Goal: Information Seeking & Learning: Learn about a topic

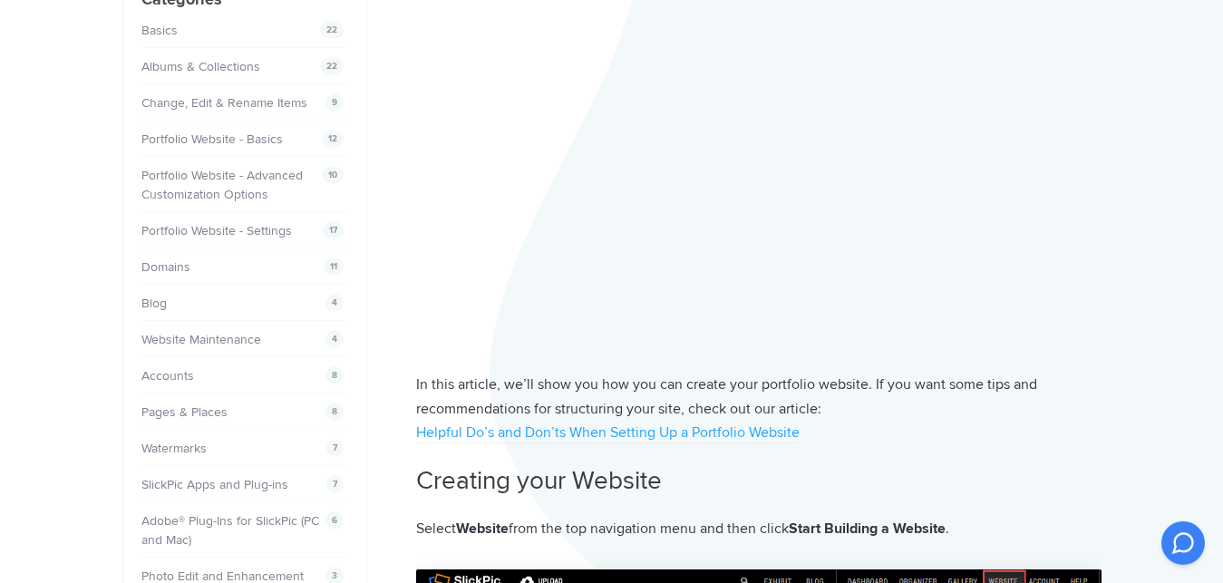
scroll to position [277, 0]
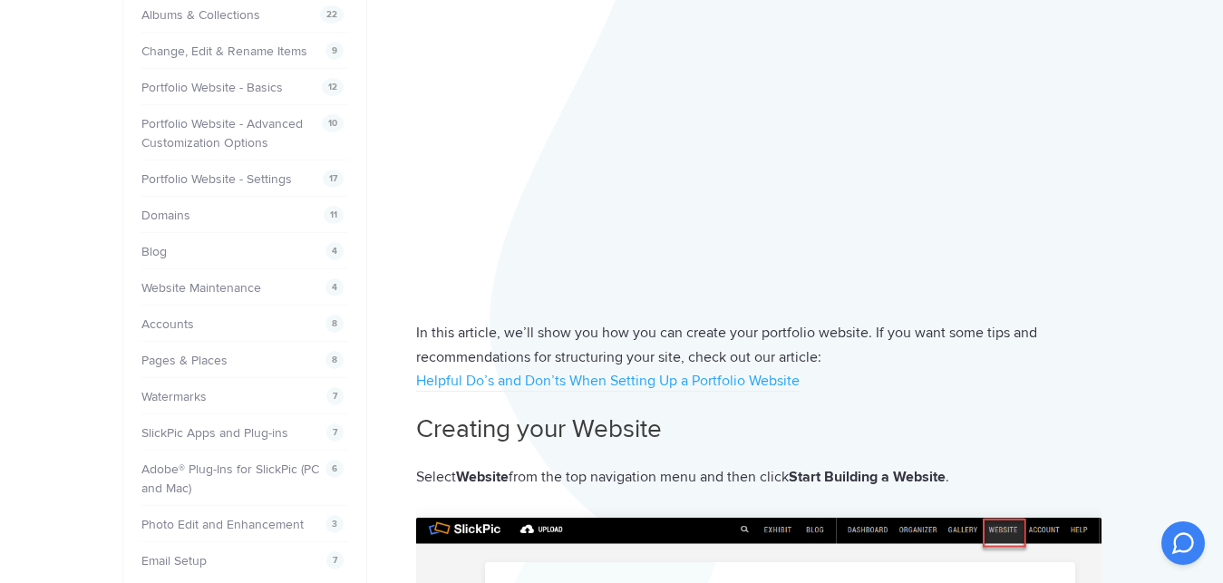
click at [210, 438] on li "7 SlickPic Apps and Plug-ins" at bounding box center [244, 432] width 207 height 36
click at [208, 425] on link "SlickPic Apps and Plug-ins" at bounding box center [217, 432] width 147 height 15
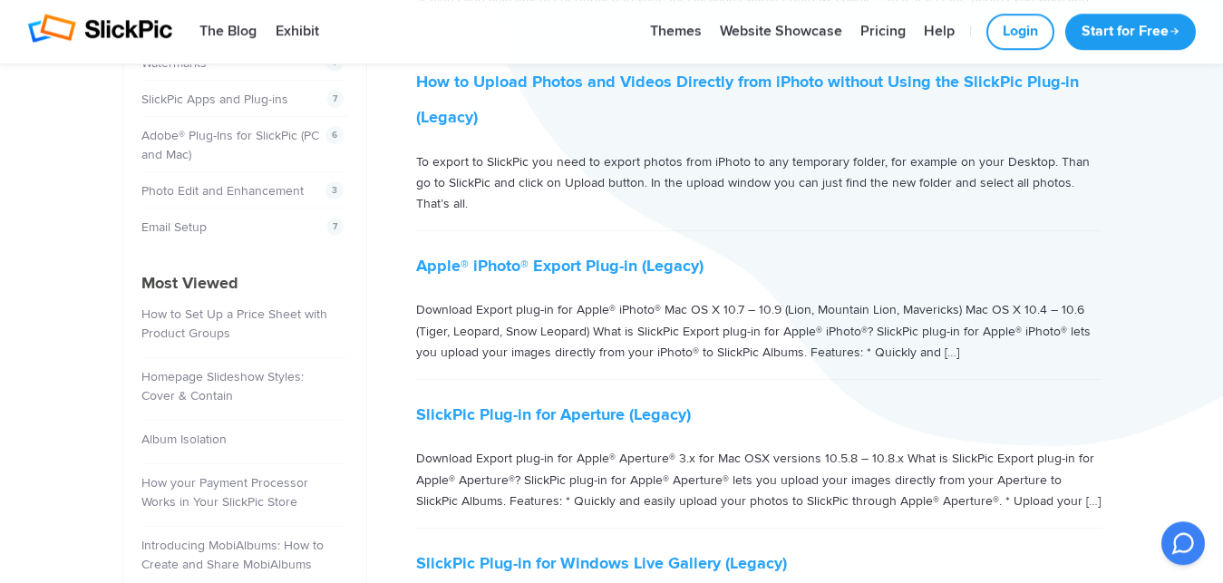
scroll to position [647, 0]
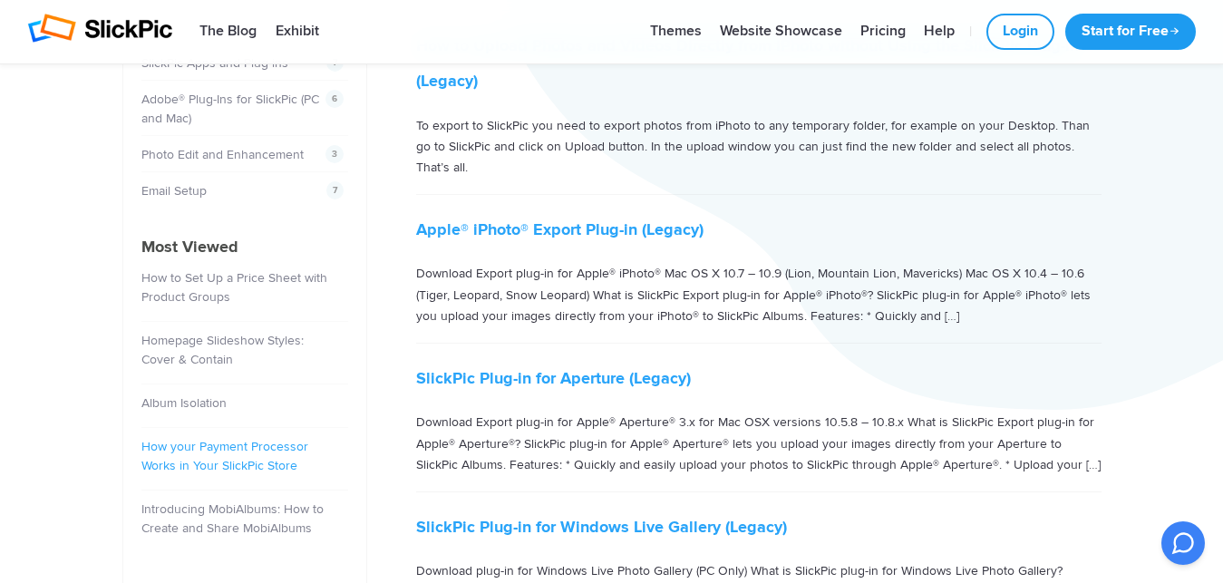
click at [228, 441] on link "How your Payment Processor Works in Your SlickPic Store" at bounding box center [224, 456] width 167 height 34
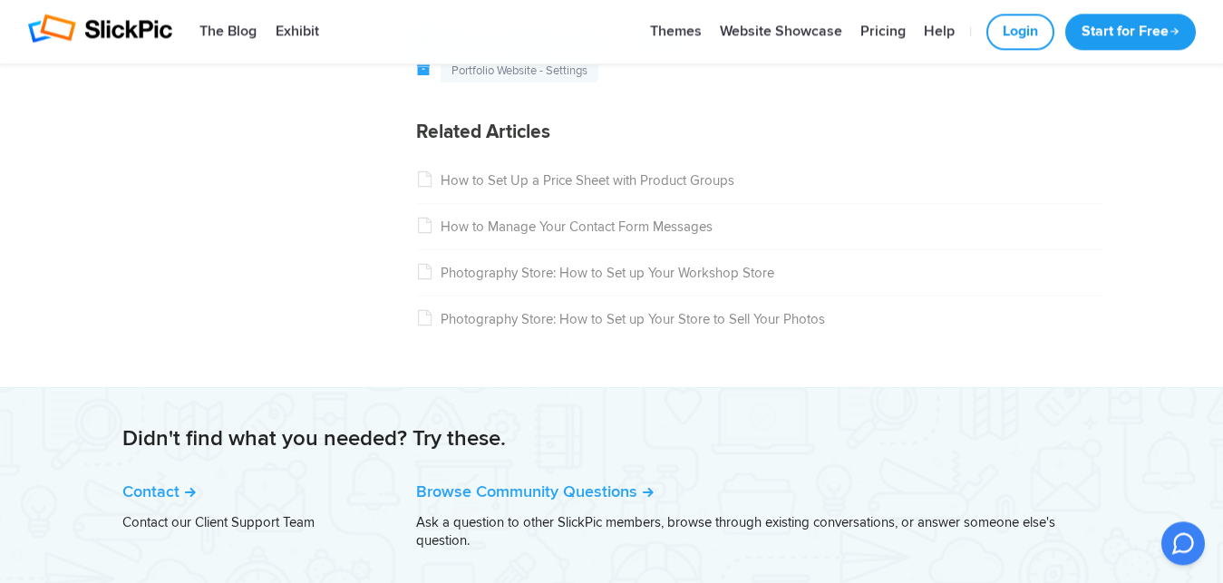
scroll to position [1572, 0]
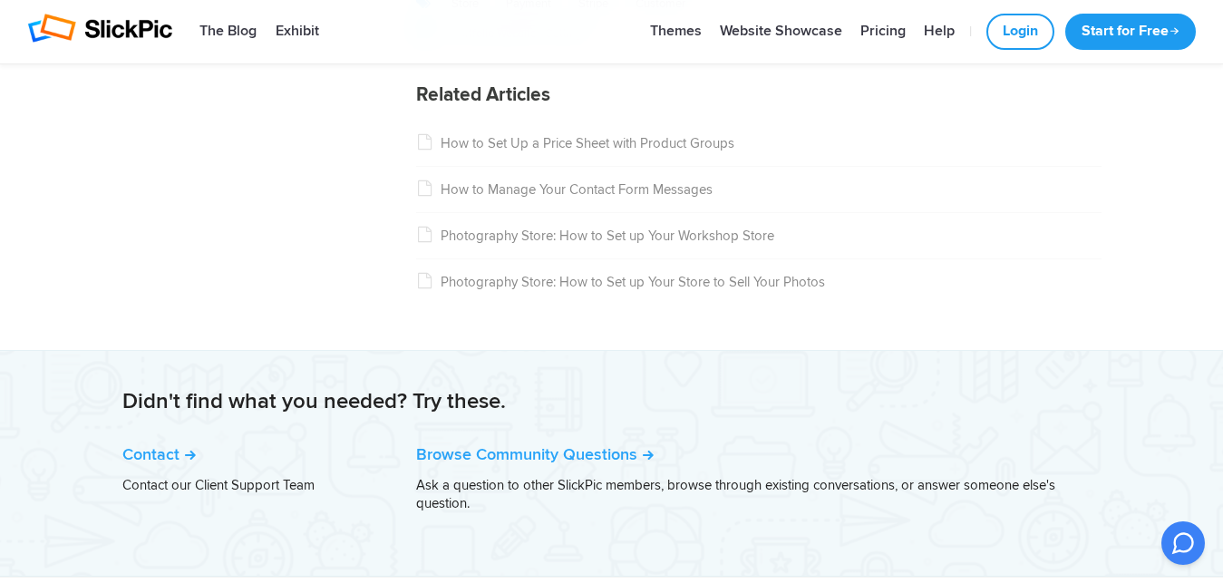
click at [565, 288] on link "Photography Store: How to Set up Your Store to Sell Your Photos" at bounding box center [620, 282] width 409 height 16
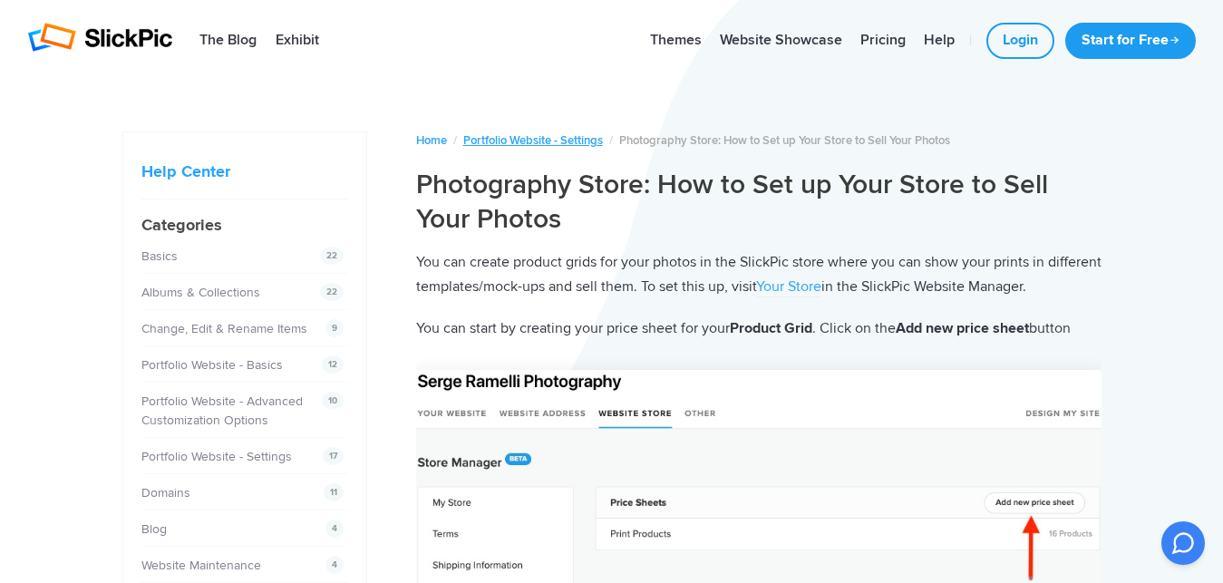
click at [518, 139] on link "Portfolio Website - Settings" at bounding box center [533, 140] width 140 height 15
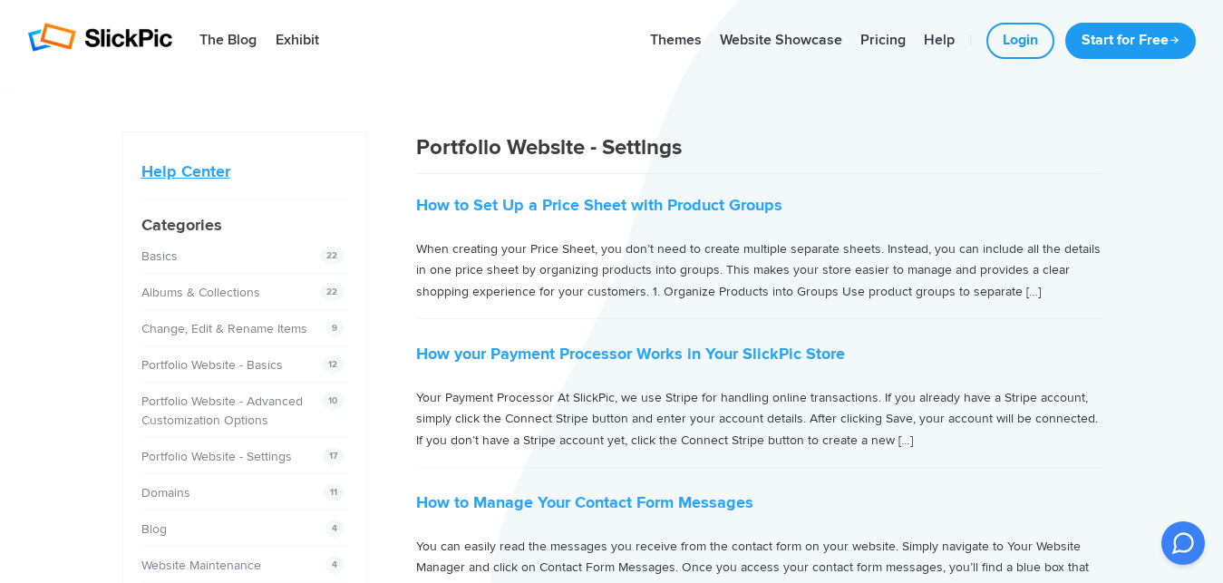
click at [203, 176] on link "Help Center" at bounding box center [185, 171] width 89 height 20
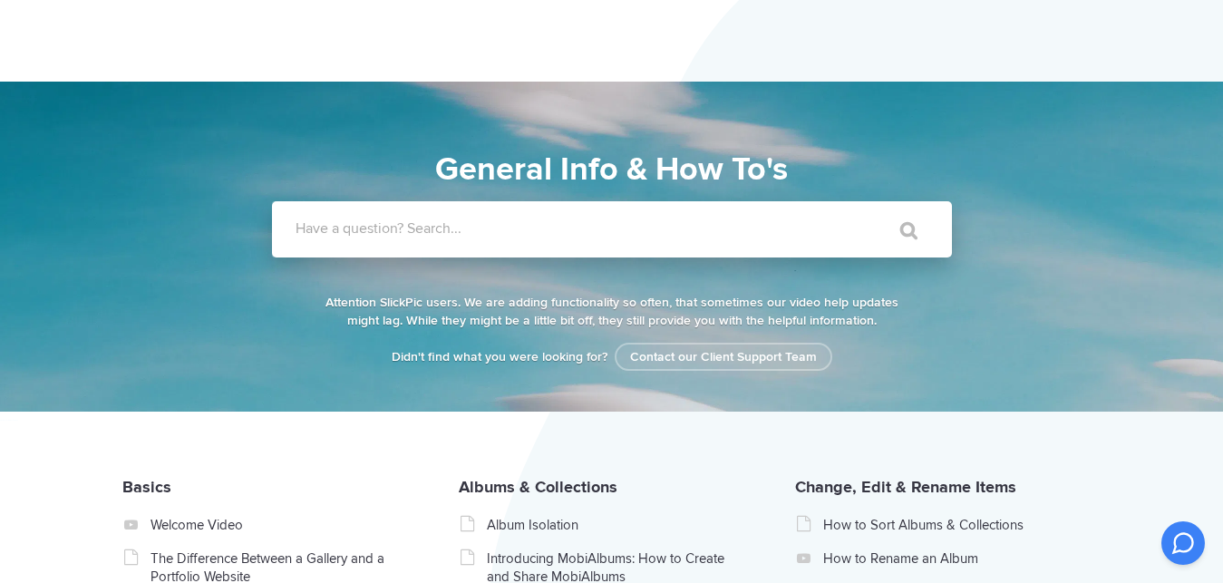
click at [522, 230] on label "Have a question? Search..." at bounding box center [636, 228] width 680 height 18
click at [522, 230] on input "Have a question? Search..." at bounding box center [575, 229] width 606 height 56
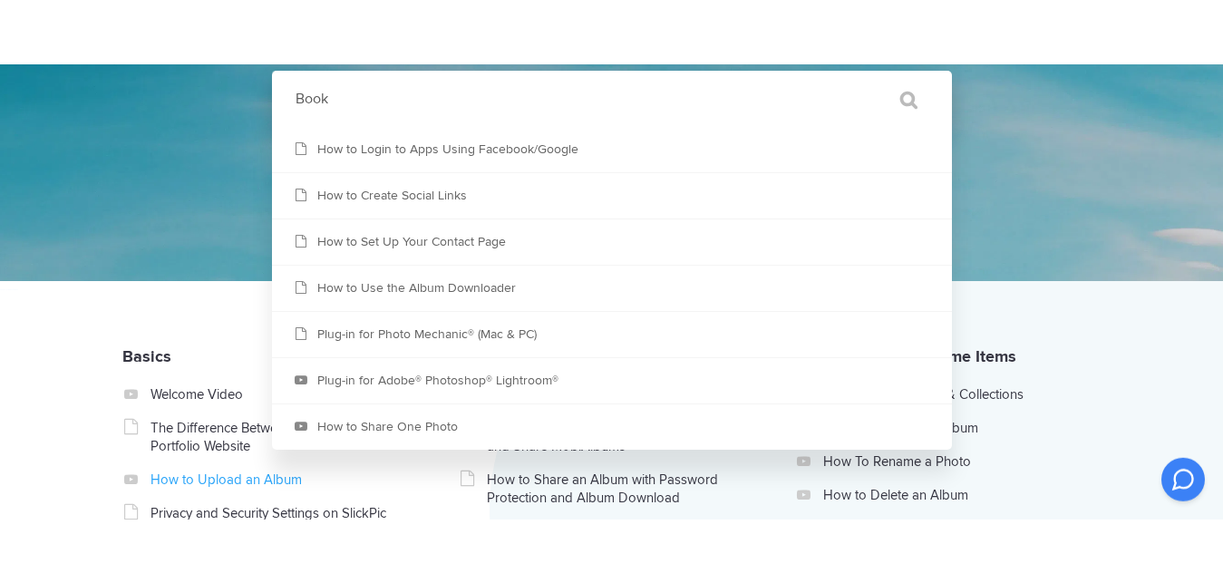
scroll to position [92, 0]
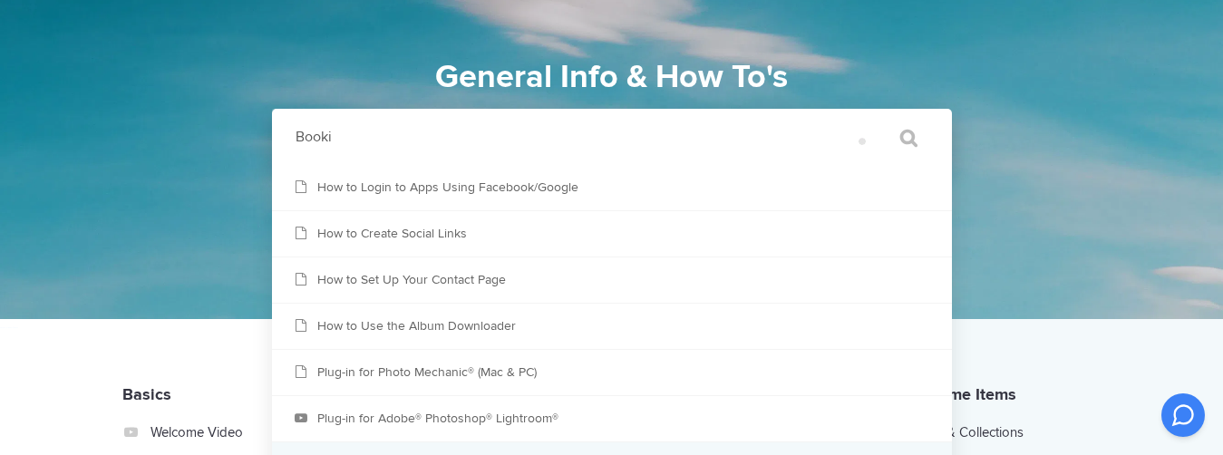
type input "Bookin"
